Goal: Information Seeking & Learning: Learn about a topic

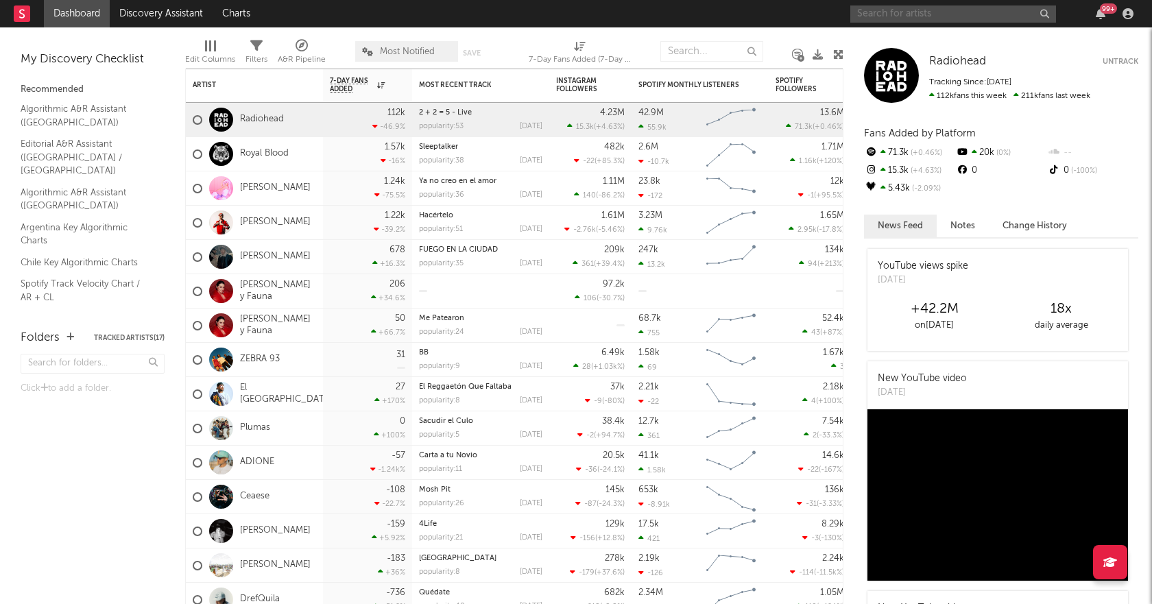
click at [892, 7] on input "text" at bounding box center [954, 13] width 206 height 17
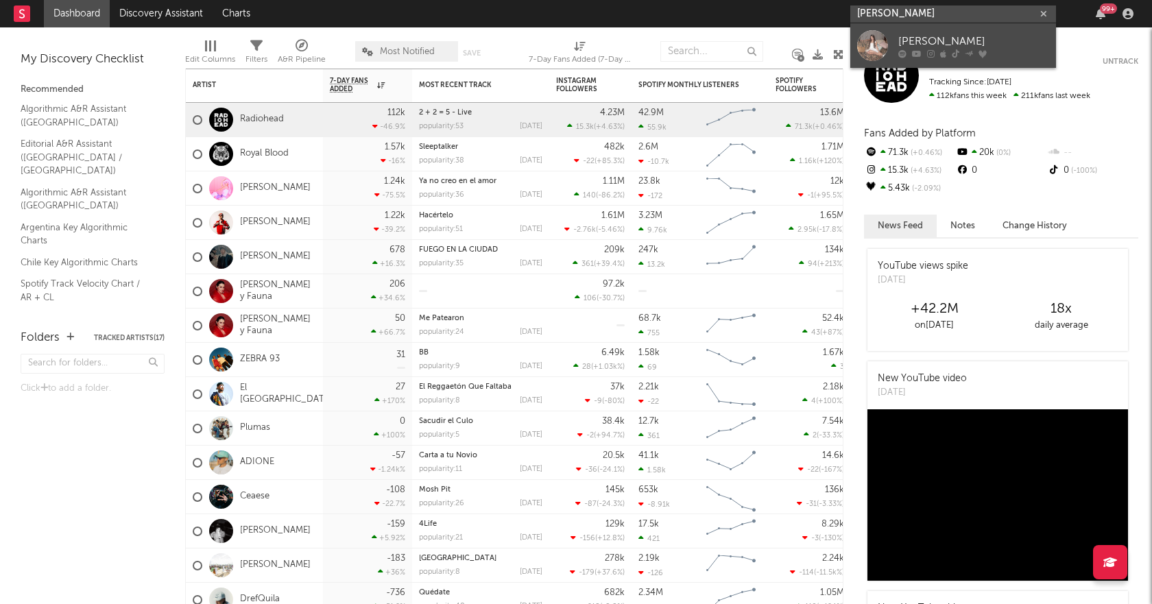
type input "[PERSON_NAME]"
click at [938, 41] on div "[PERSON_NAME]" at bounding box center [974, 41] width 151 height 16
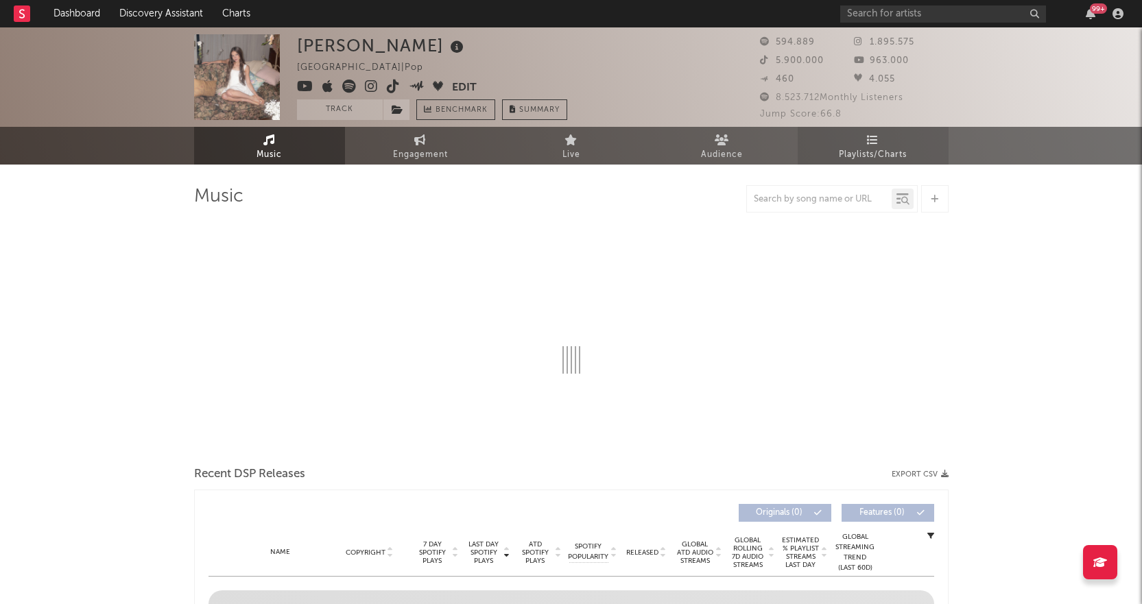
click at [871, 130] on link "Playlists/Charts" at bounding box center [873, 146] width 151 height 38
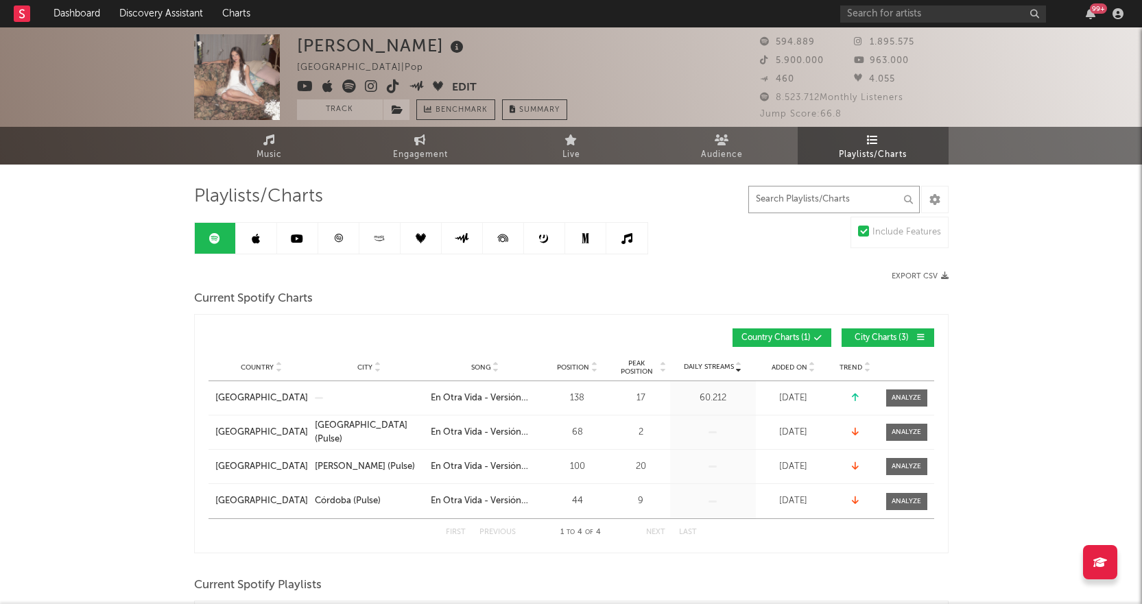
click at [833, 198] on input "text" at bounding box center [833, 199] width 171 height 27
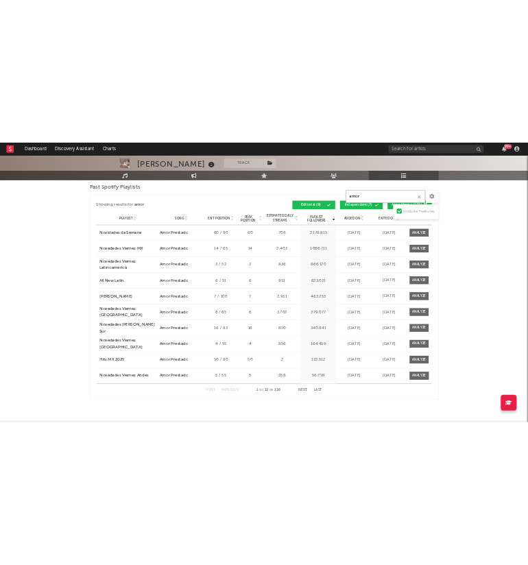
scroll to position [1305, 0]
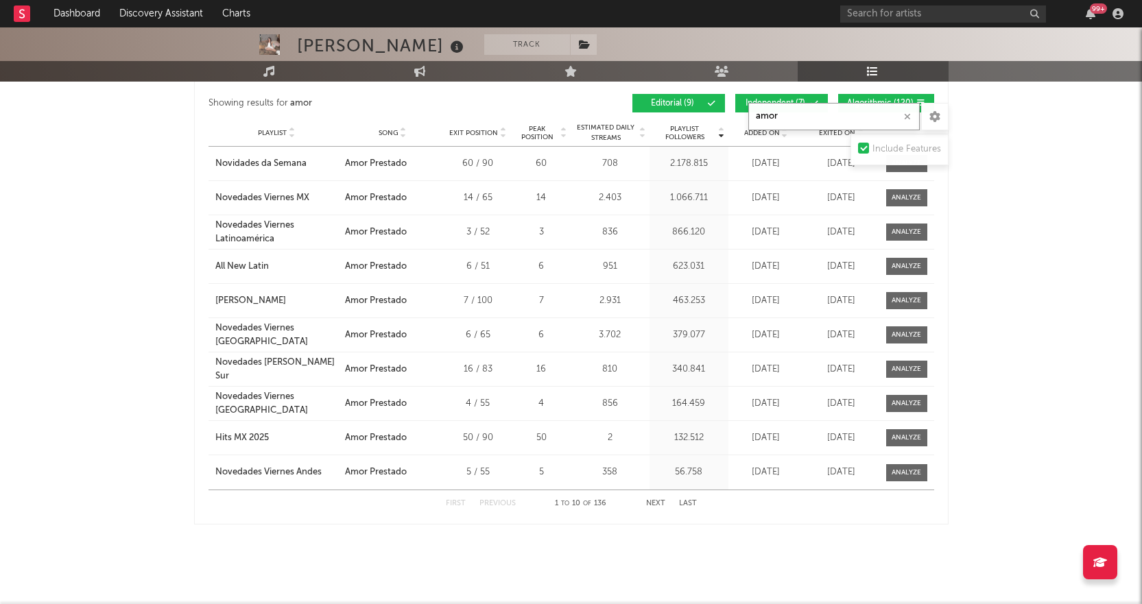
type input "amor"
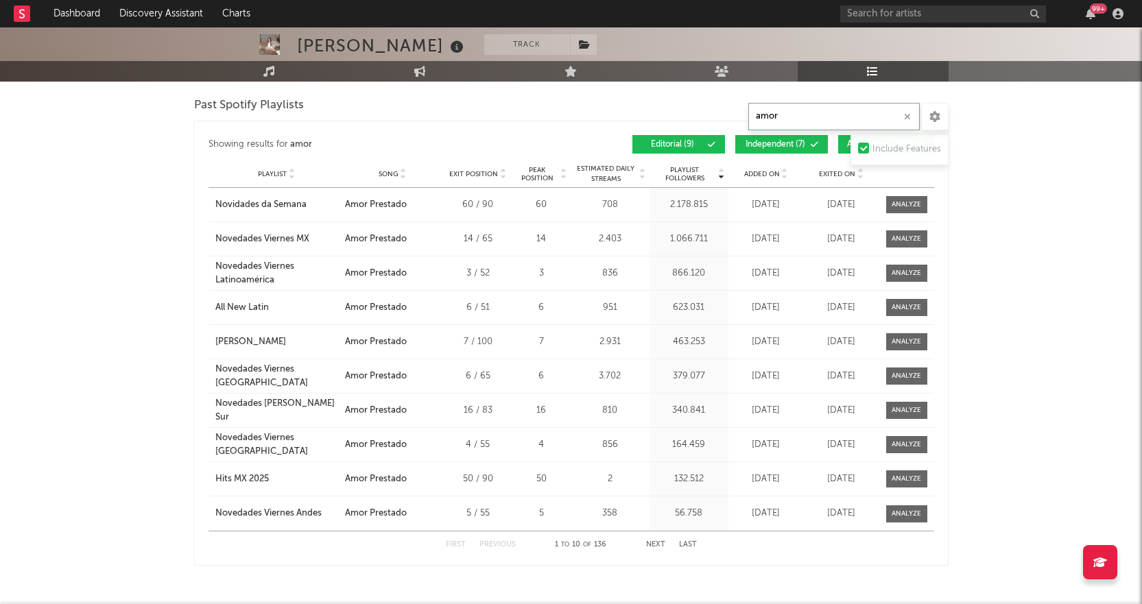
scroll to position [1261, 0]
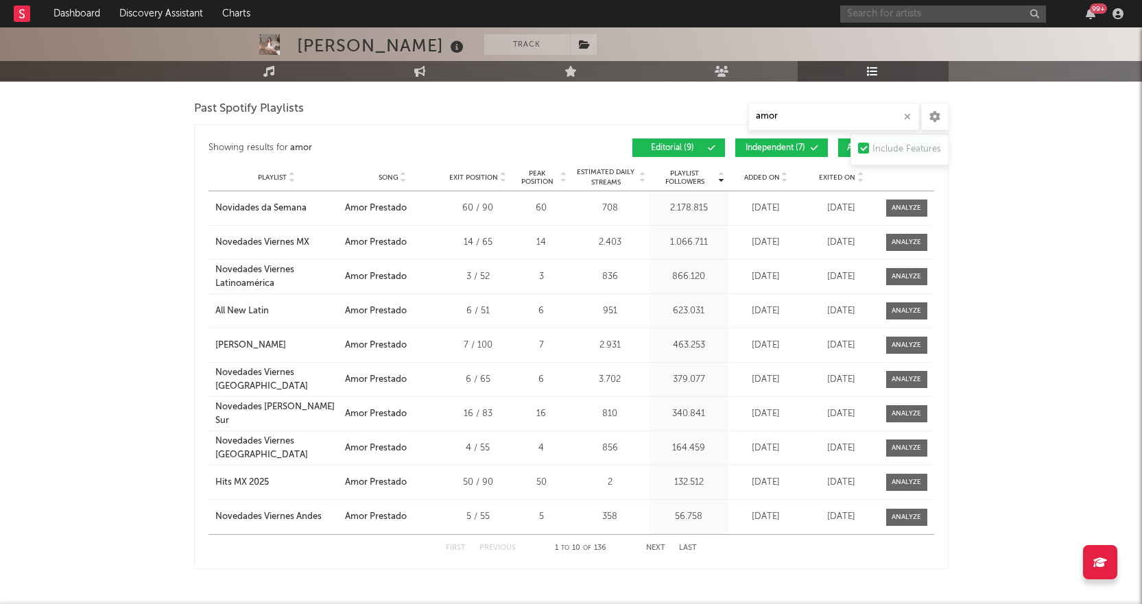
click at [876, 17] on input "text" at bounding box center [943, 13] width 206 height 17
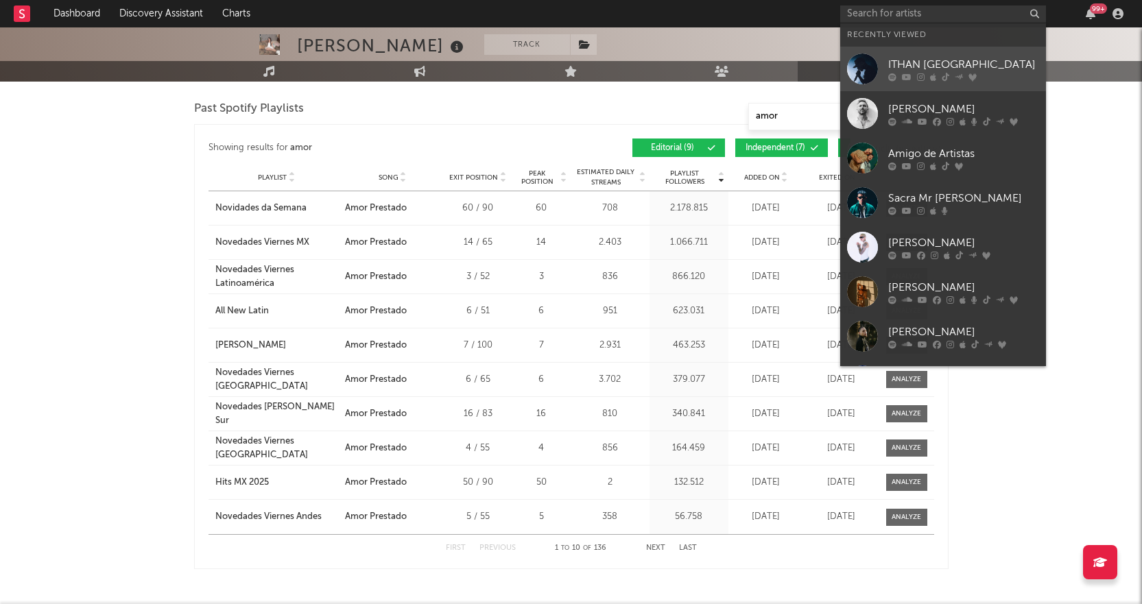
click at [913, 67] on div "ITHAN [GEOGRAPHIC_DATA]" at bounding box center [963, 64] width 151 height 16
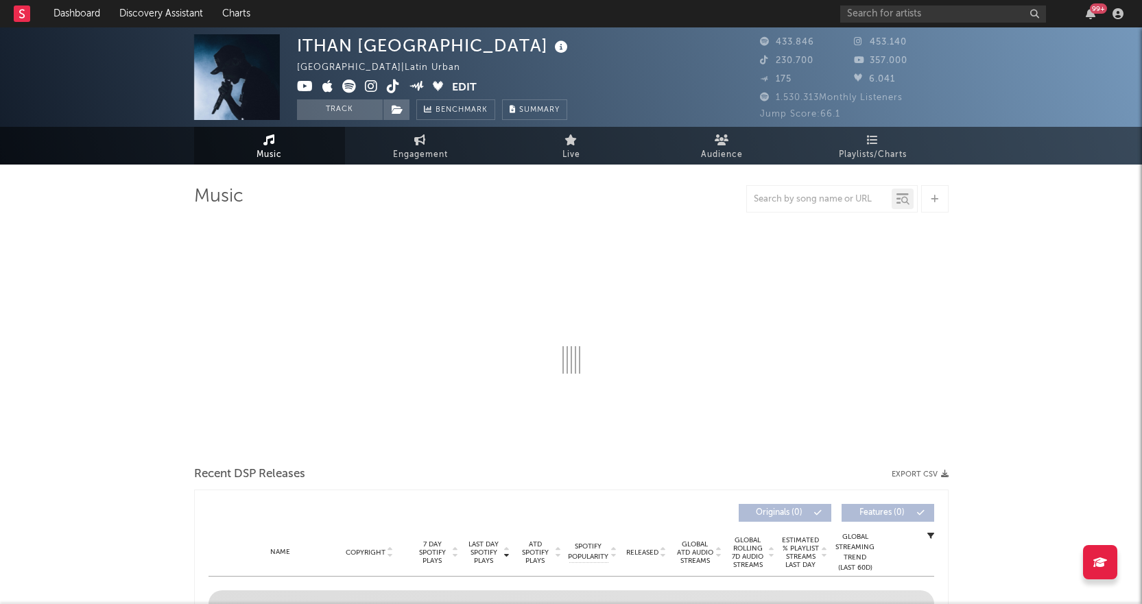
select select "6m"
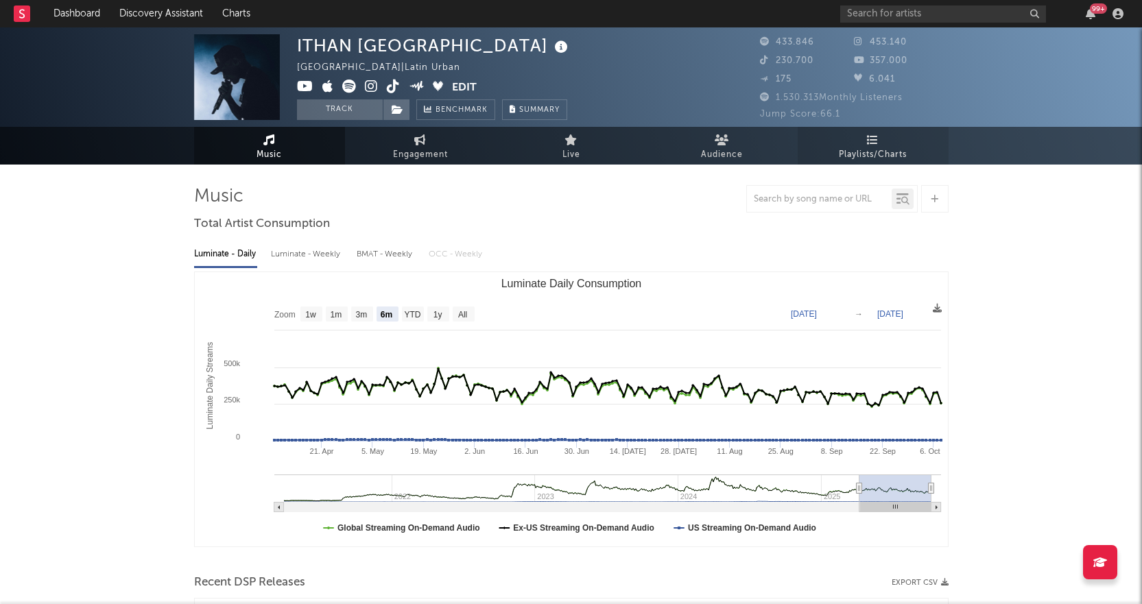
click at [869, 145] on icon at bounding box center [873, 139] width 12 height 11
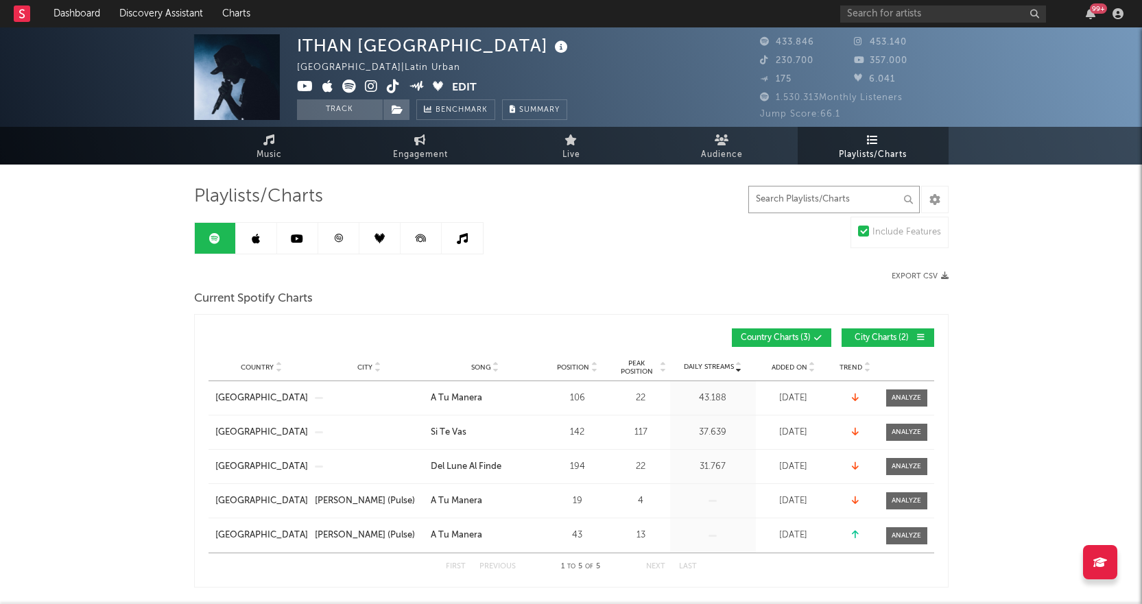
click at [807, 192] on input "text" at bounding box center [833, 199] width 171 height 27
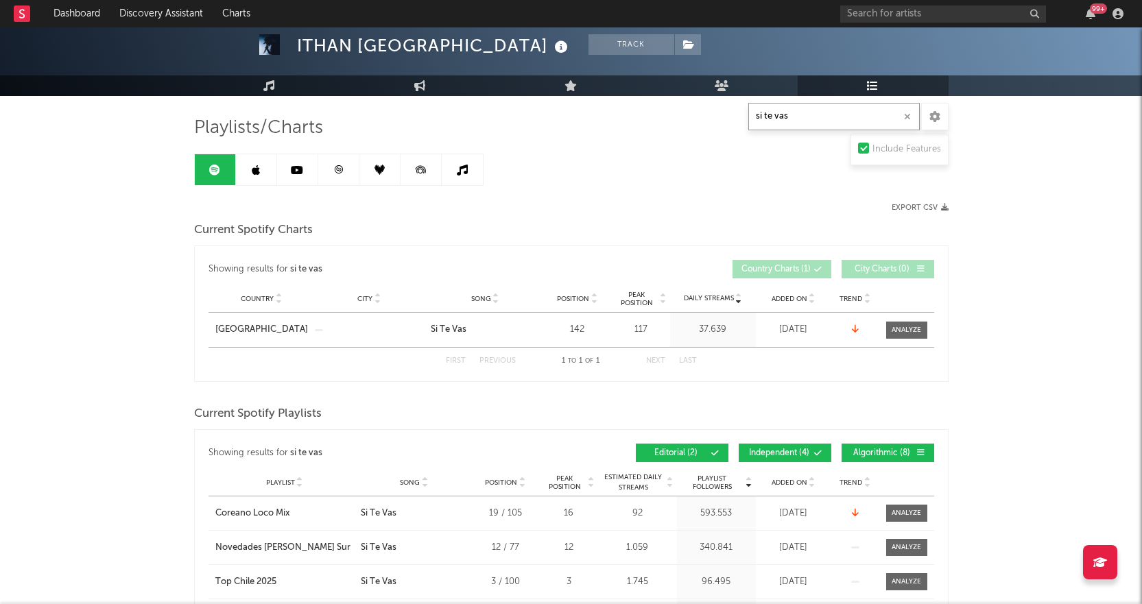
scroll to position [206, 0]
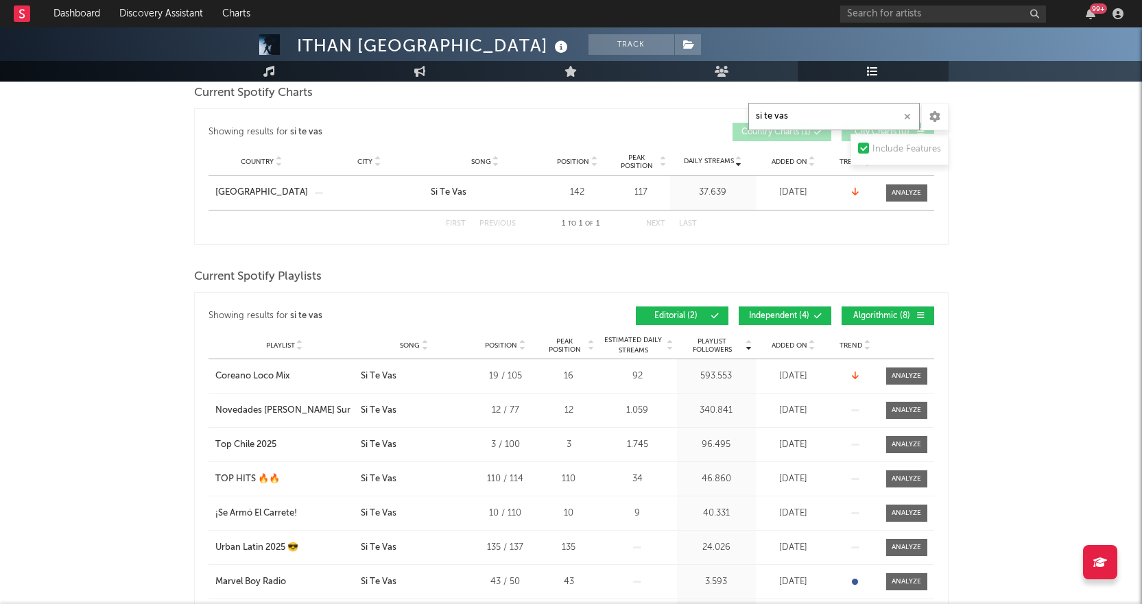
type input "si te vas"
click at [766, 313] on span "Independent ( 4 )" at bounding box center [779, 316] width 63 height 8
